Goal: Task Accomplishment & Management: Manage account settings

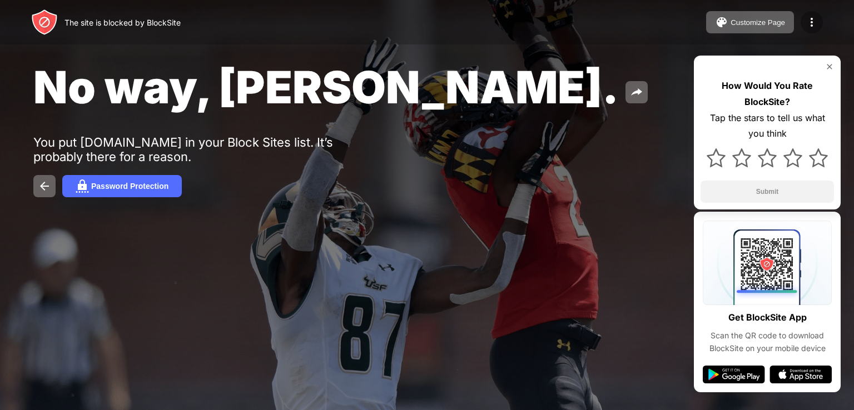
click at [819, 24] on div at bounding box center [812, 22] width 22 height 22
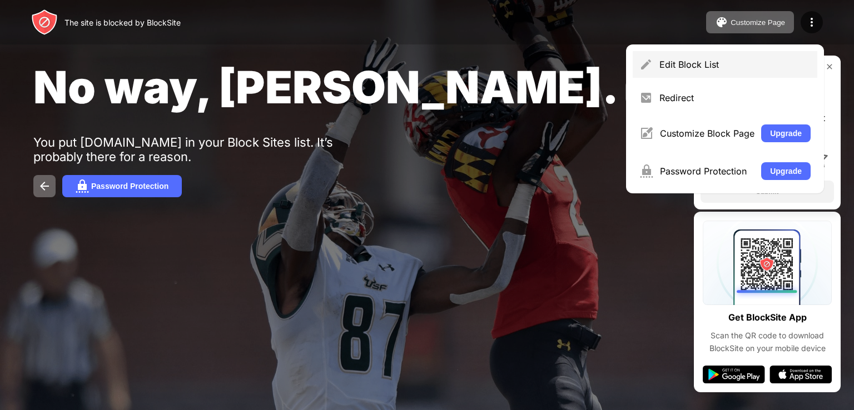
click at [698, 62] on div "Edit Block List" at bounding box center [735, 64] width 151 height 11
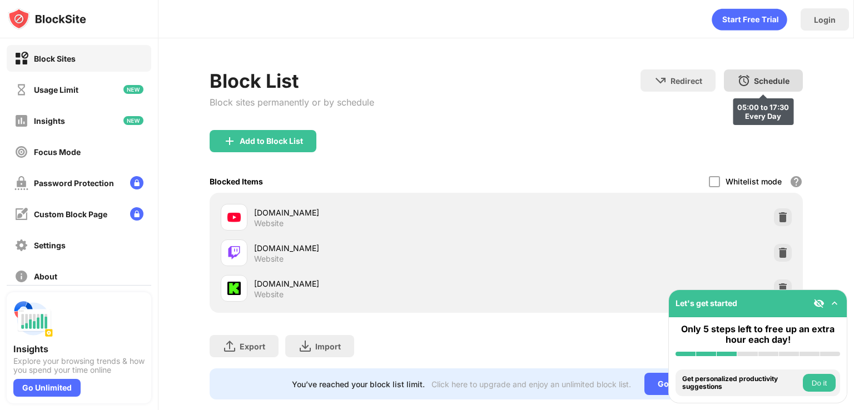
click at [762, 78] on div "Schedule" at bounding box center [772, 80] width 36 height 9
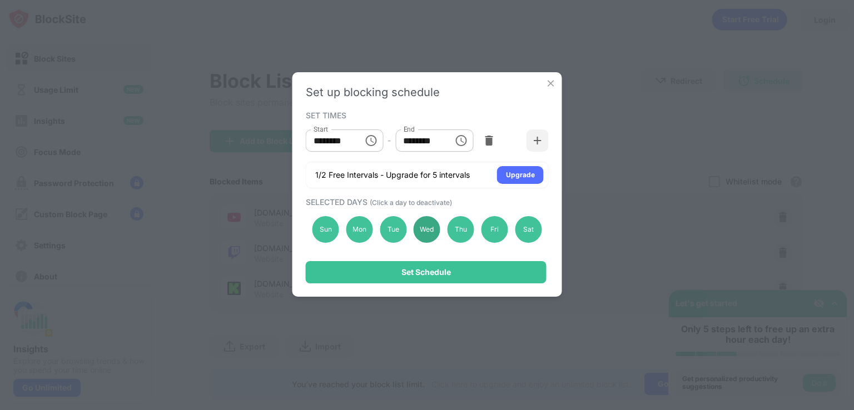
click at [424, 232] on div "Wed" at bounding box center [427, 229] width 27 height 27
click at [396, 233] on div "Tue" at bounding box center [393, 229] width 27 height 27
click at [427, 234] on div "Wed" at bounding box center [427, 229] width 27 height 27
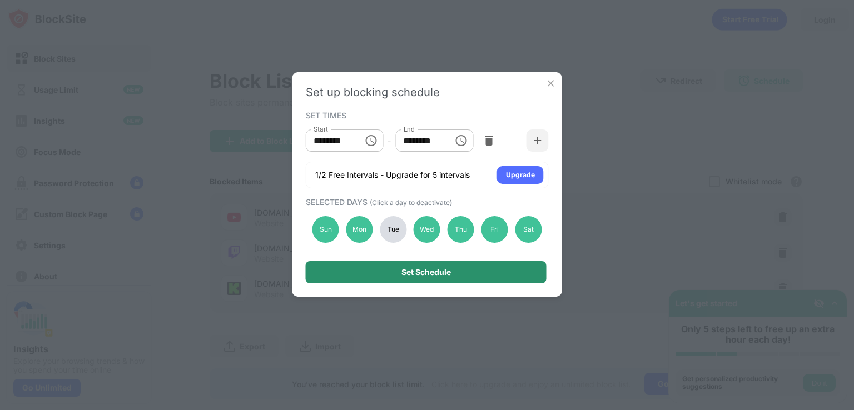
click at [425, 264] on div "Set Schedule" at bounding box center [426, 272] width 241 height 22
